Goal: Book appointment/travel/reservation

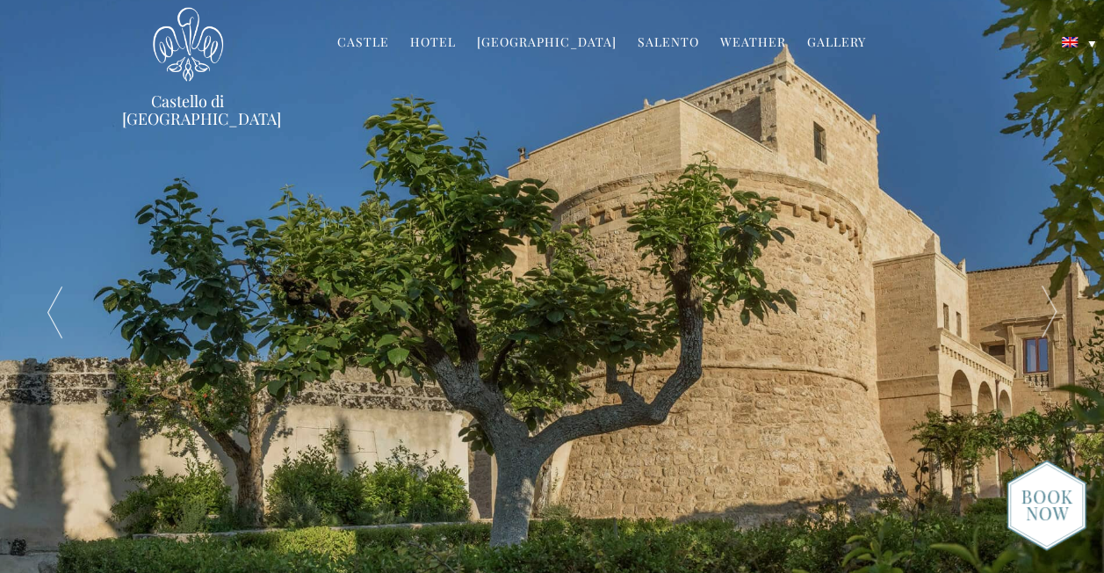
click at [436, 39] on link "Hotel" at bounding box center [433, 43] width 46 height 20
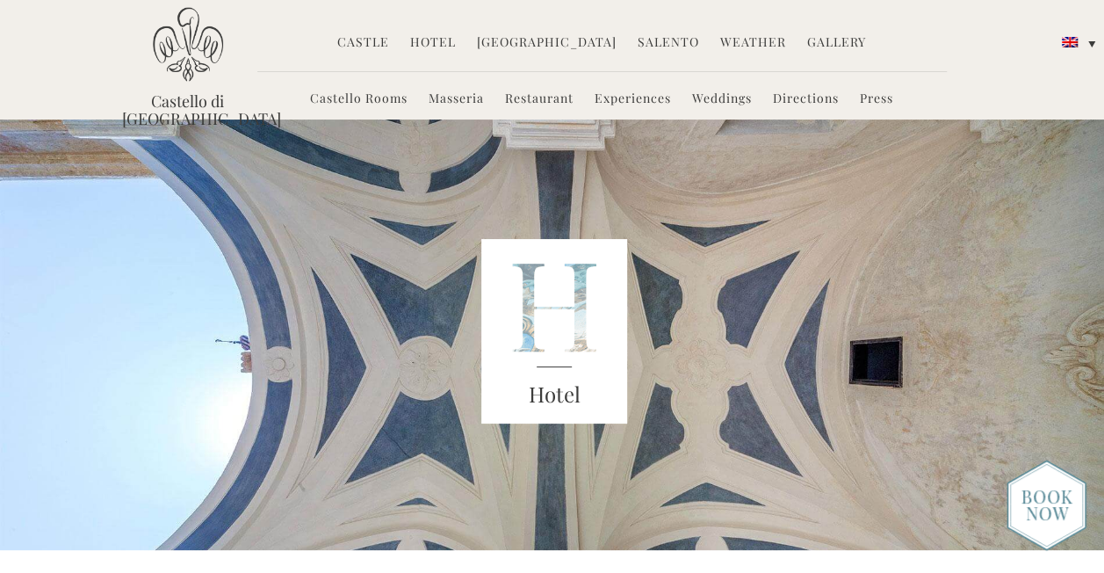
click at [354, 98] on link "Castello Rooms" at bounding box center [359, 100] width 98 height 20
